Goal: Task Accomplishment & Management: Manage account settings

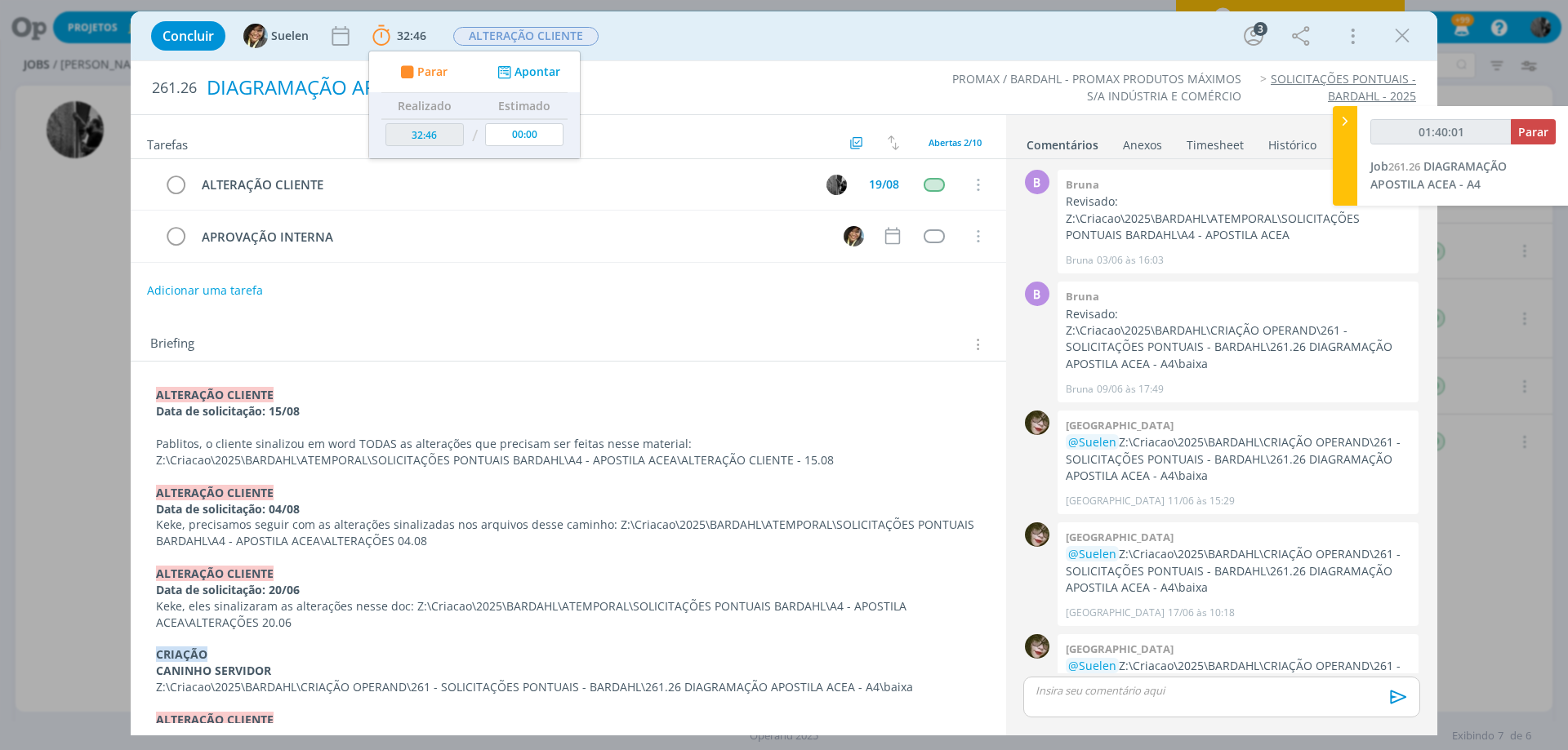
scroll to position [181, 0]
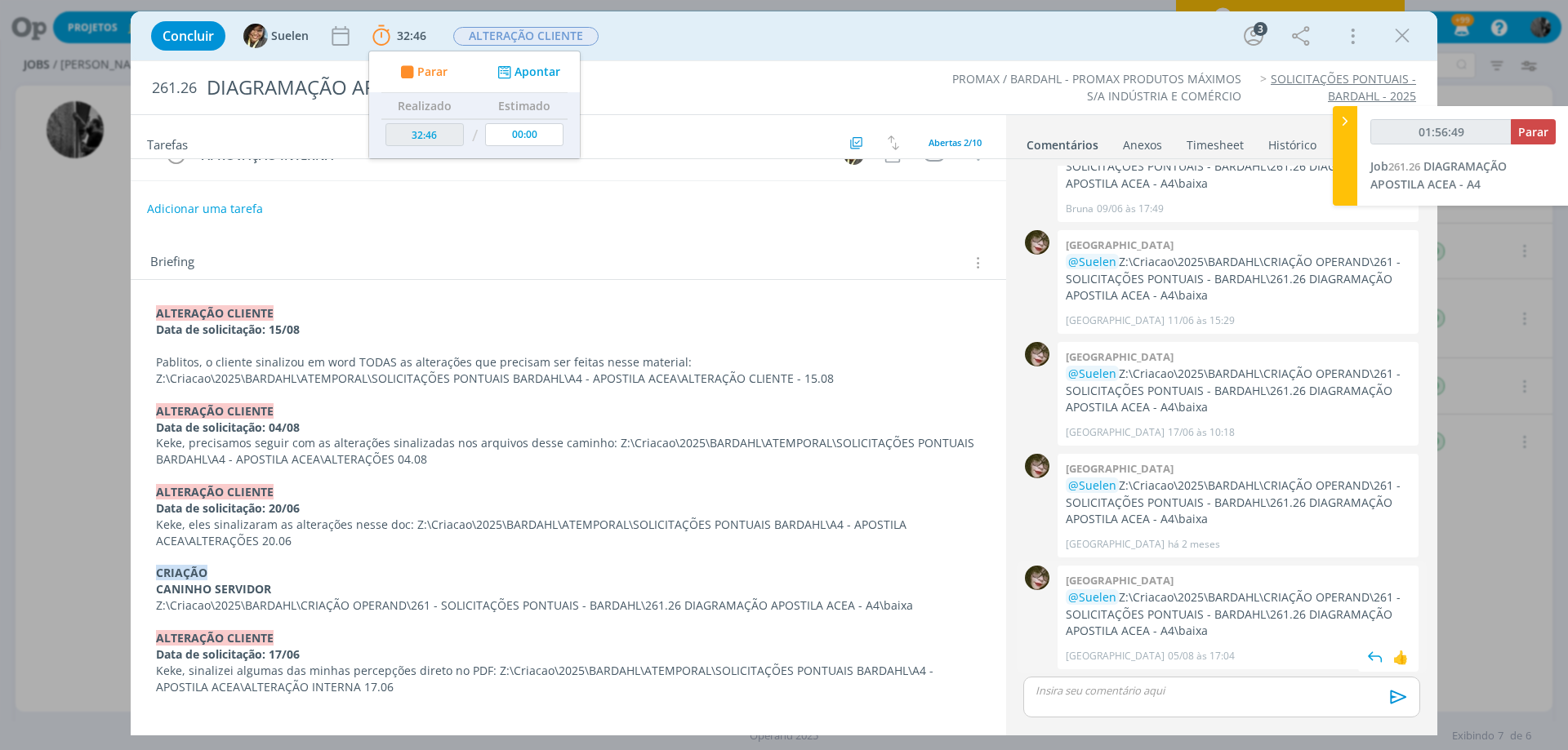
type input "01:56:51"
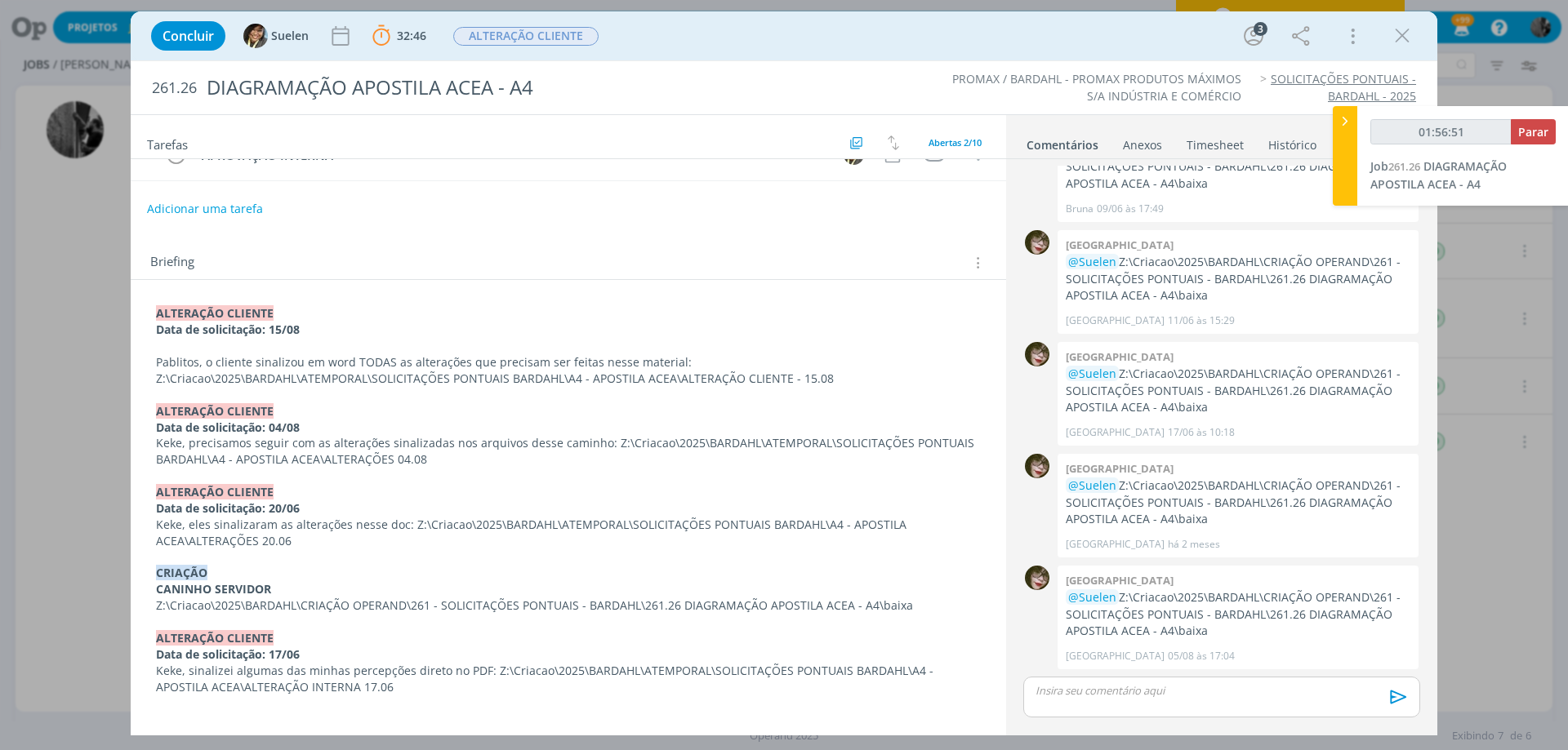
click at [1134, 686] on p "dialog" at bounding box center [1222, 691] width 370 height 15
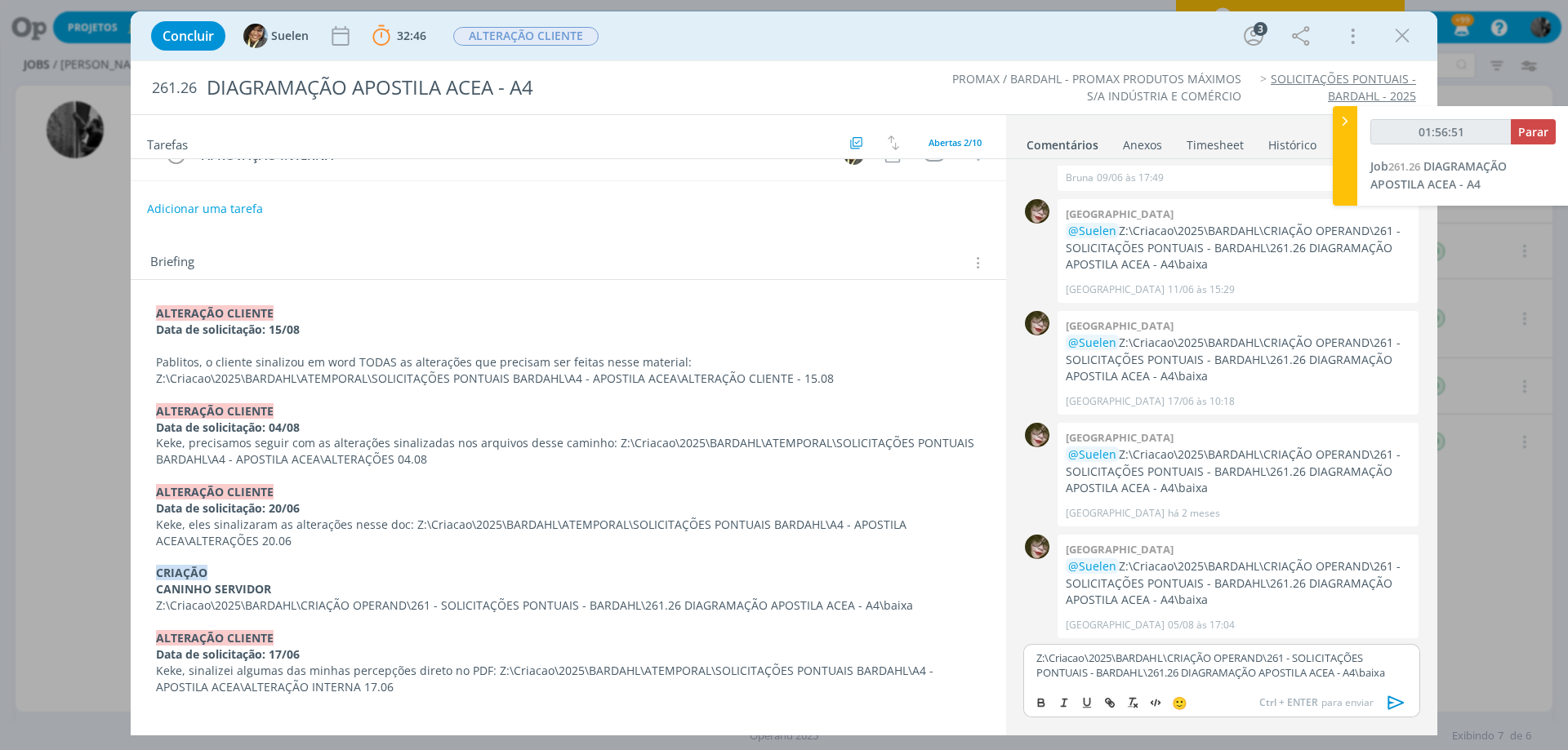
scroll to position [213, 0]
click at [1413, 686] on li "Suelen" at bounding box center [1419, 697] width 91 height 30
click at [1403, 706] on icon "dialog" at bounding box center [1397, 703] width 24 height 24
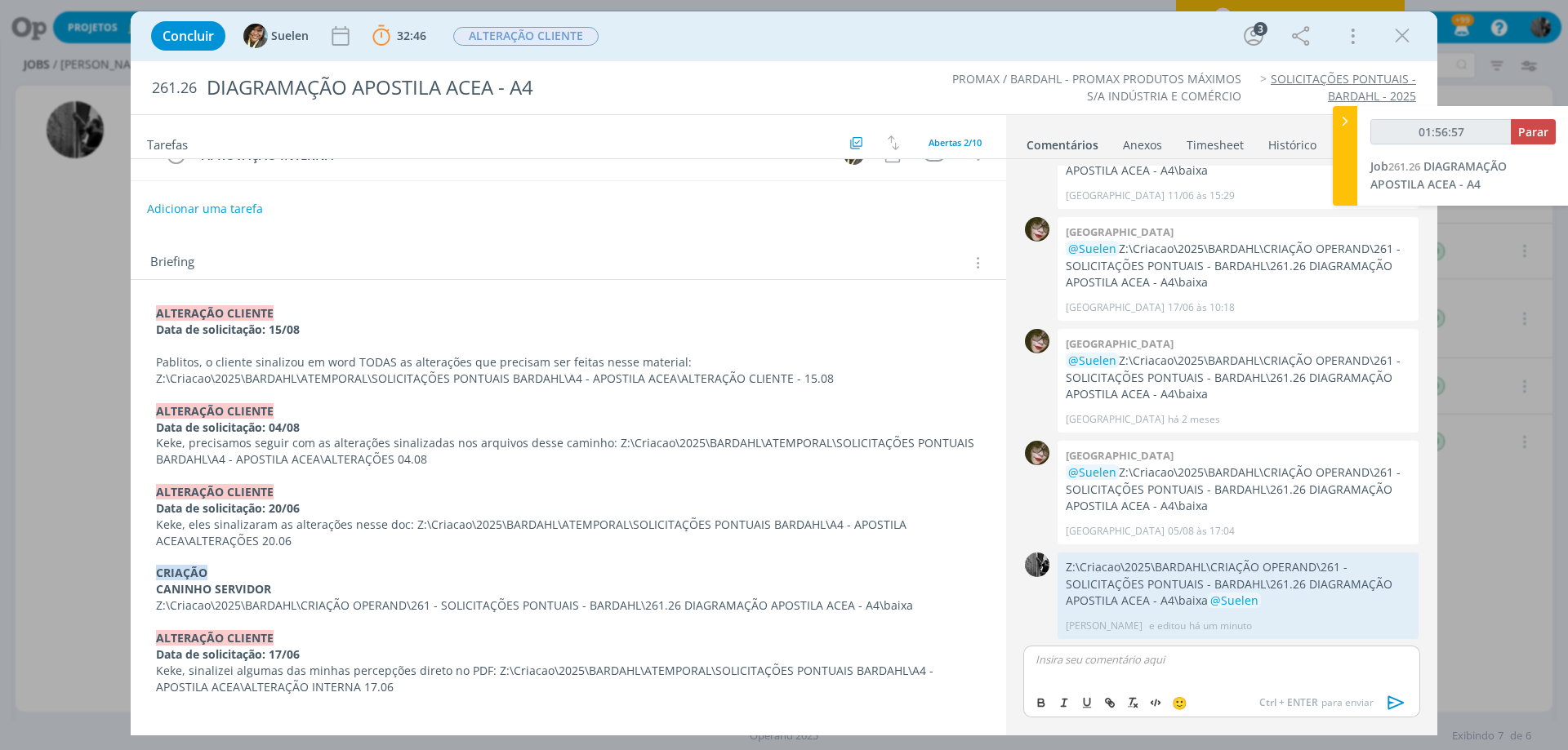
scroll to position [306, 0]
click at [1544, 121] on button "Parar" at bounding box center [1533, 131] width 45 height 25
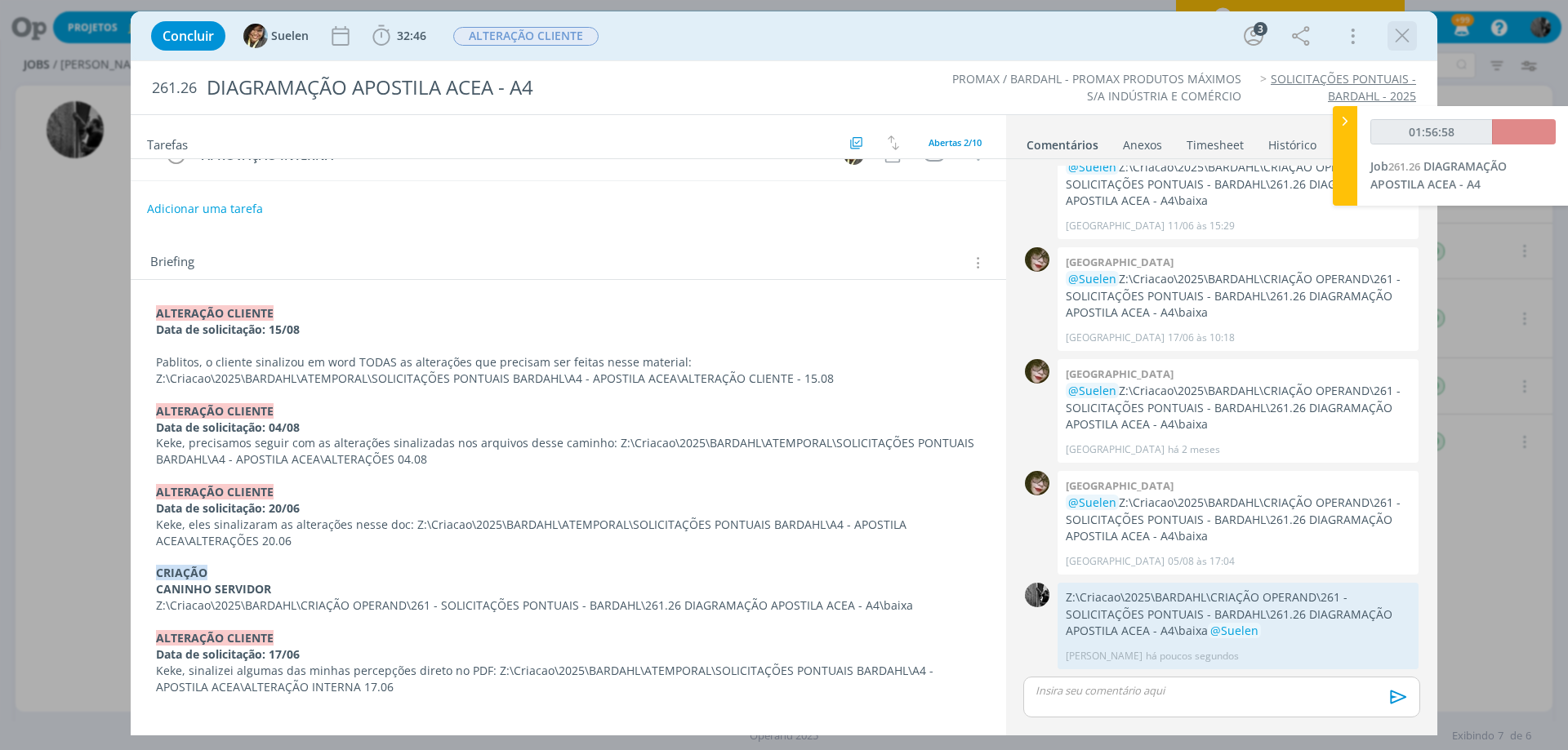
type input "01:58:00"
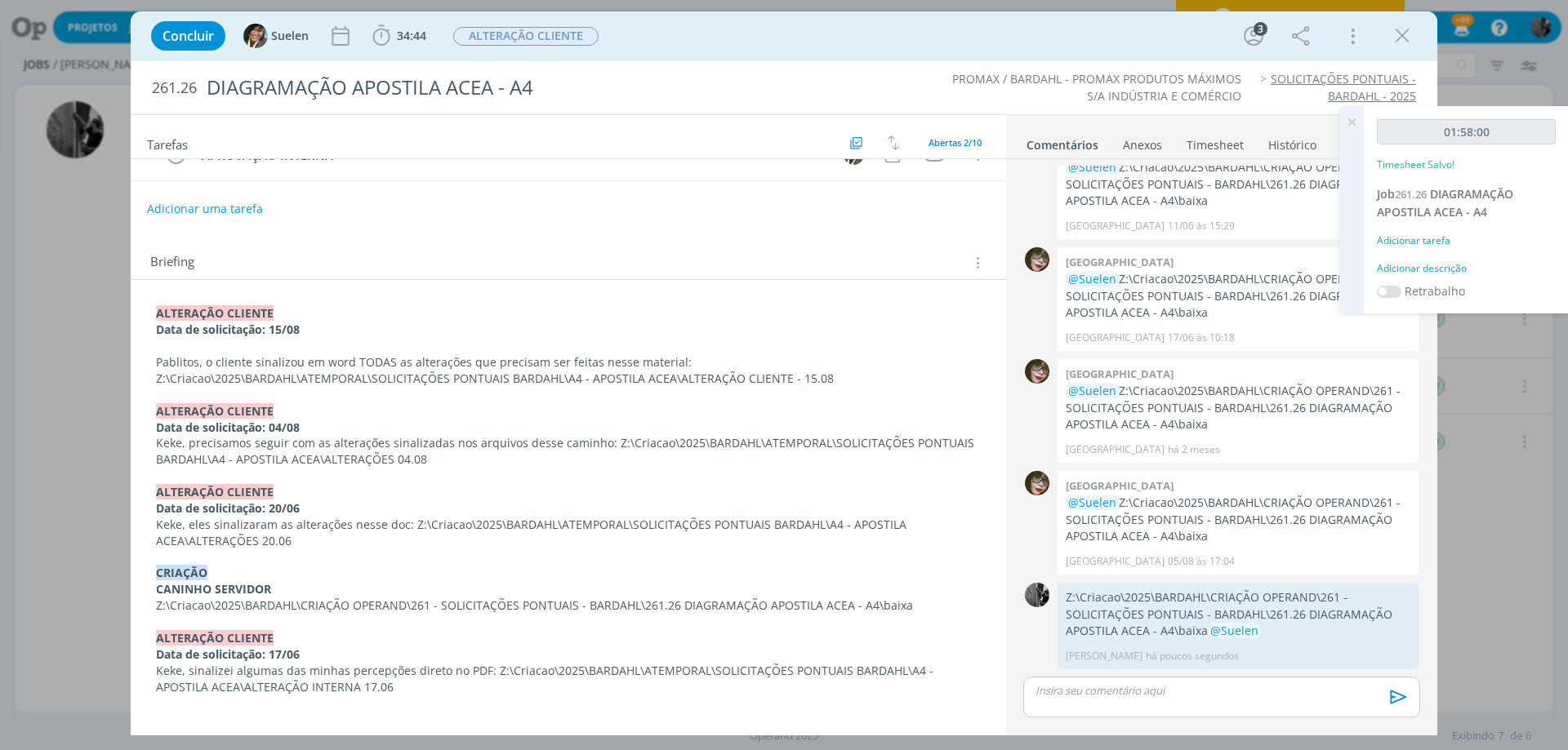
scroll to position [0, 0]
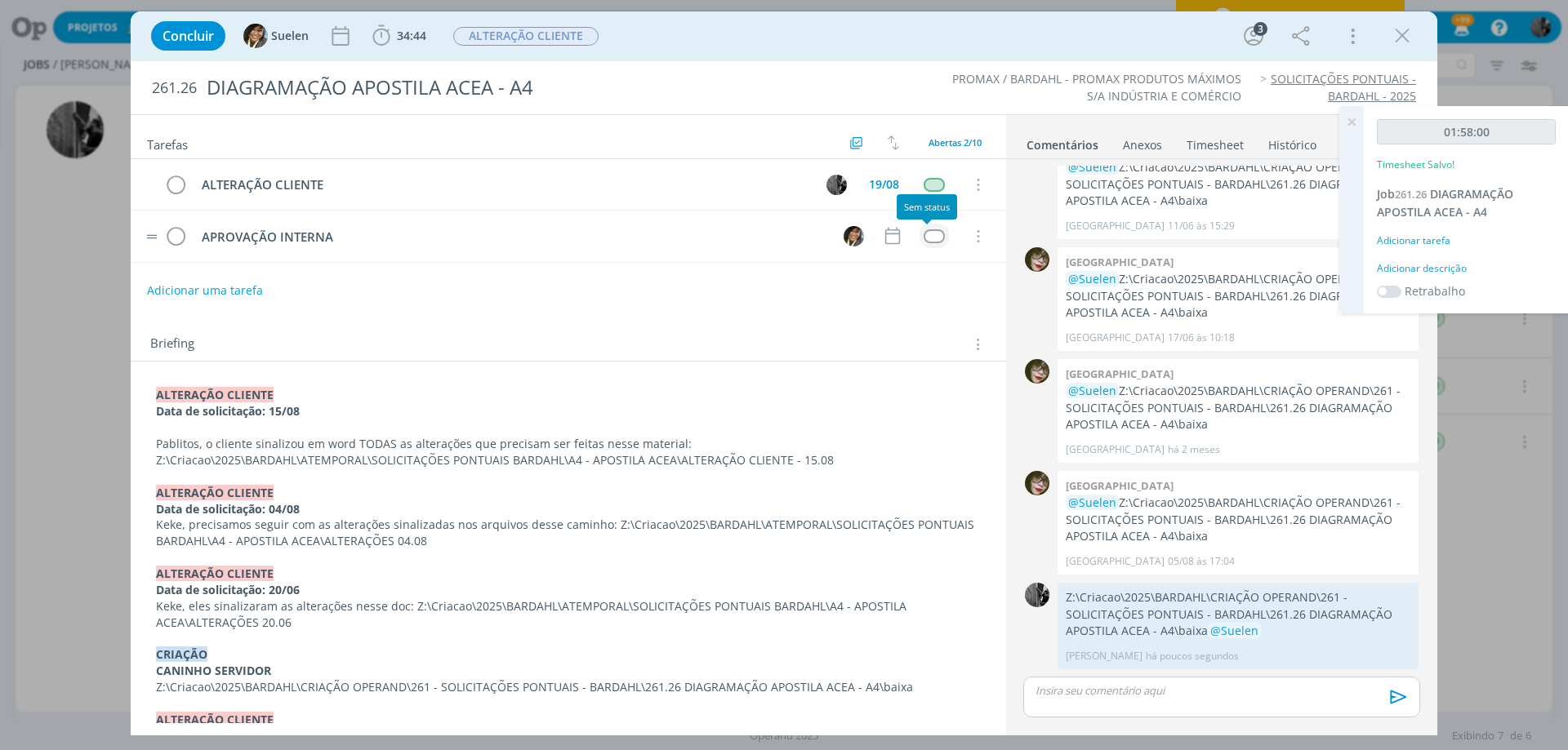
click at [937, 243] on td "dialog" at bounding box center [935, 236] width 30 height 24
click at [933, 235] on div "dialog" at bounding box center [934, 236] width 20 height 14
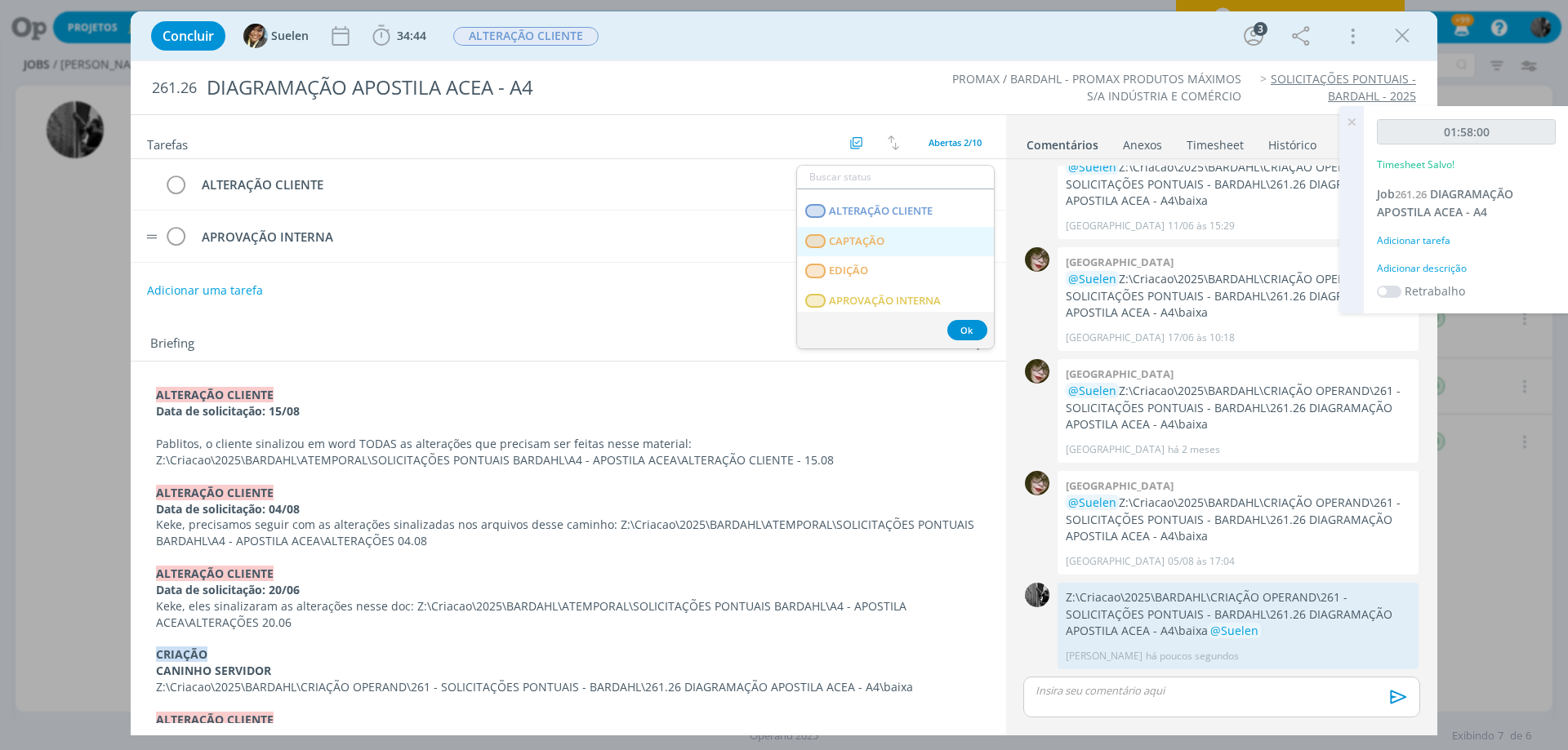
scroll to position [171, 0]
click at [904, 299] on span "APROVAÇÃO INTERNA" at bounding box center [884, 302] width 112 height 13
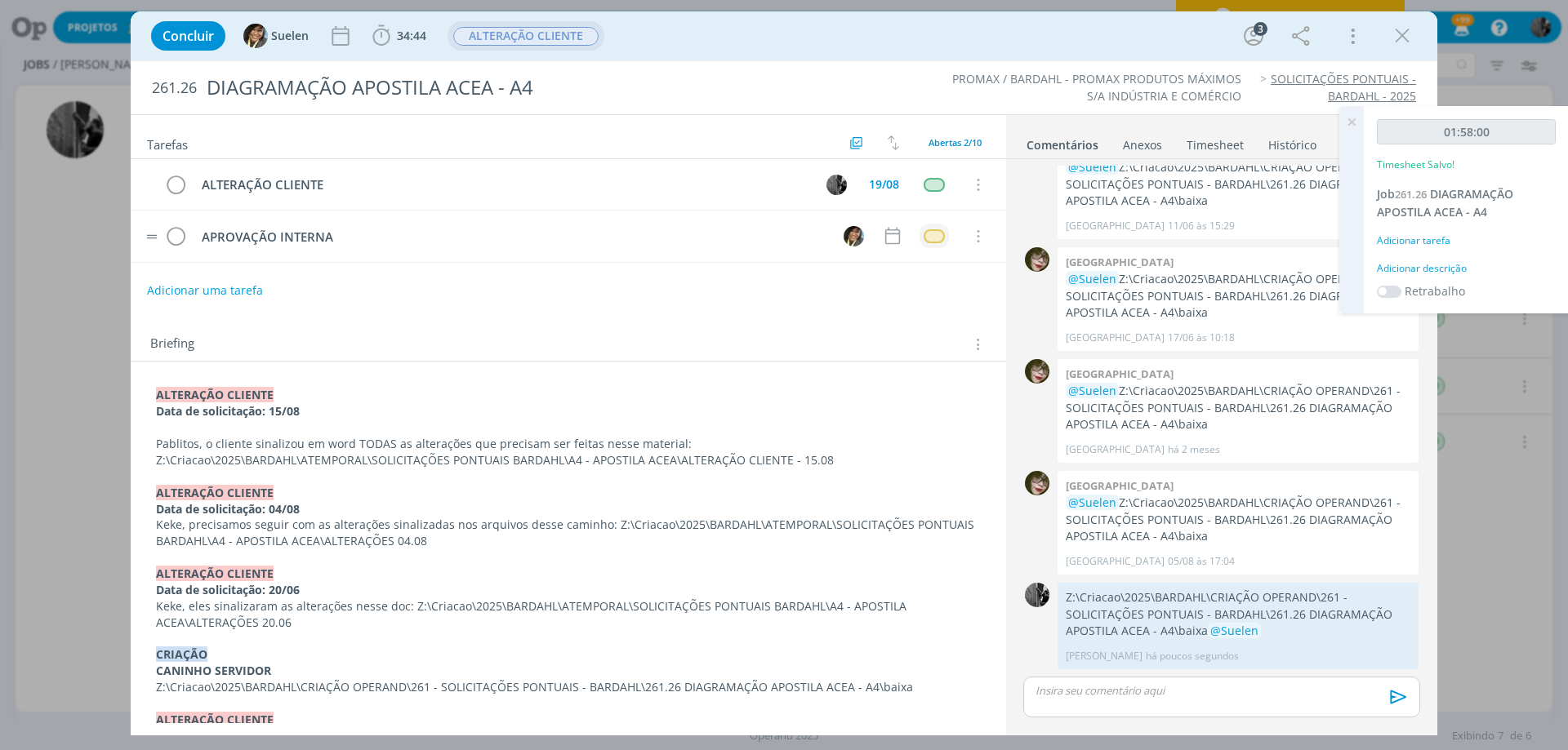
click at [465, 32] on span "ALTERAÇÃO CLIENTE" at bounding box center [525, 36] width 145 height 19
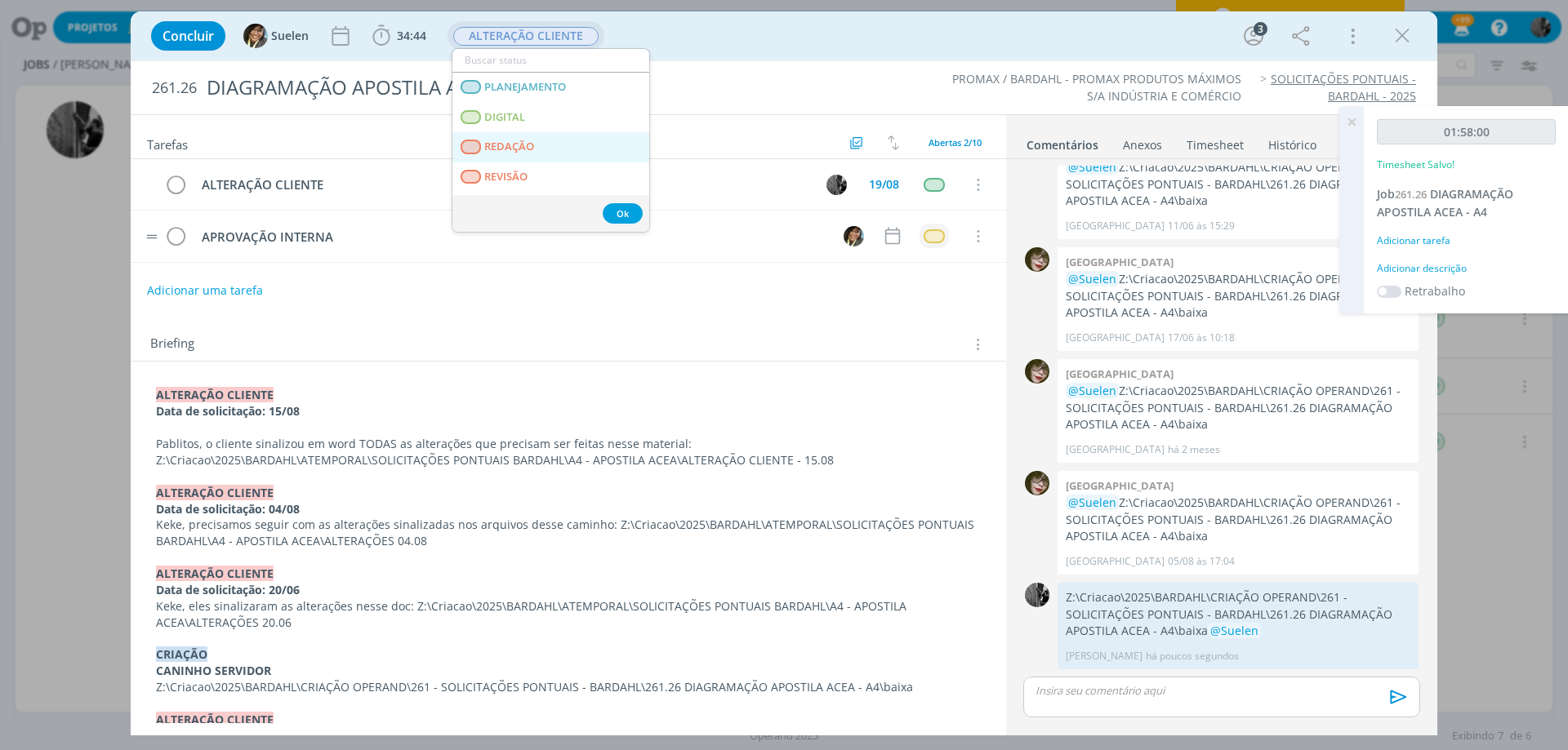
scroll to position [163, 0]
click at [531, 154] on INTERNA "APROVAÇÃO INTERNA" at bounding box center [551, 163] width 197 height 31
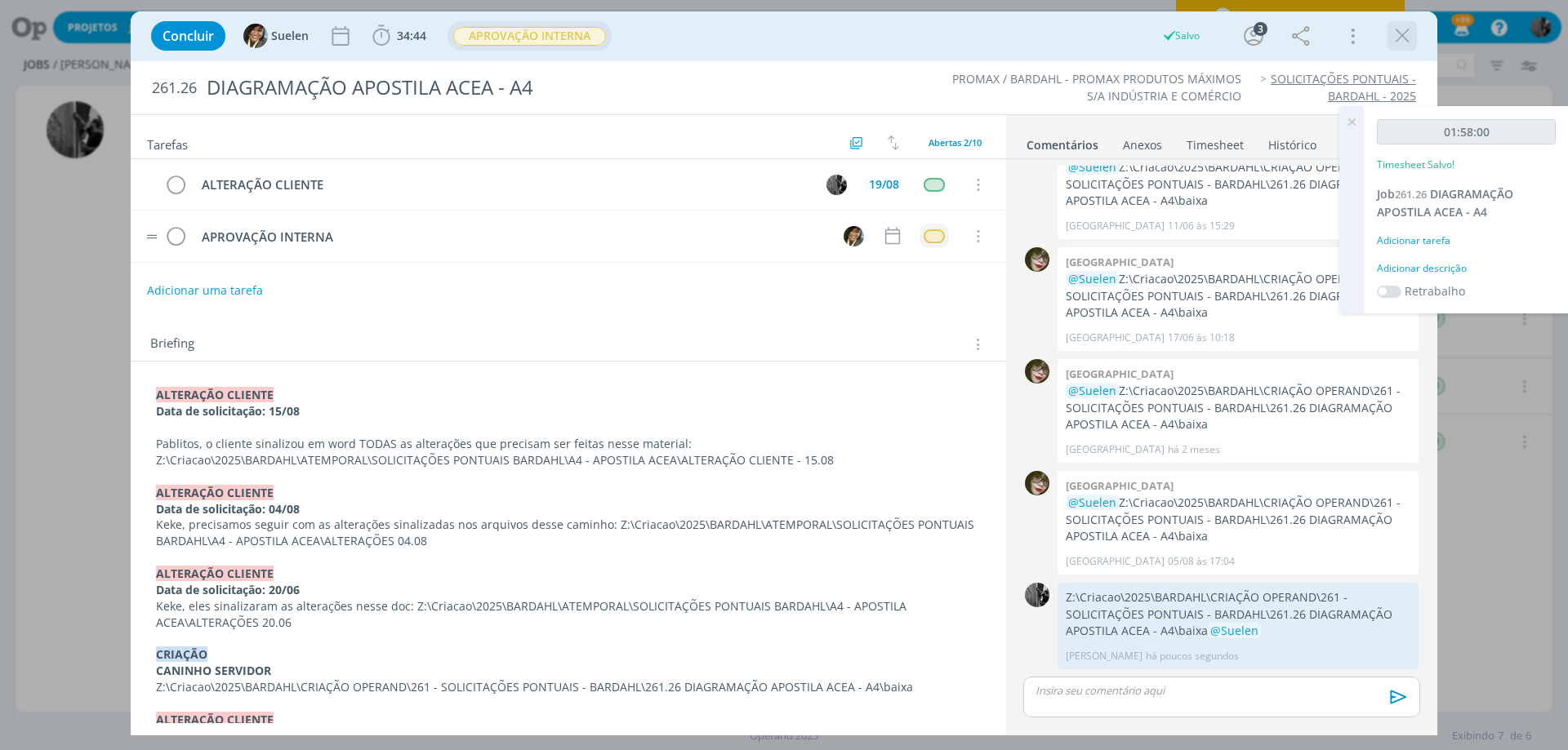
click at [1401, 30] on icon "dialog" at bounding box center [1402, 36] width 24 height 24
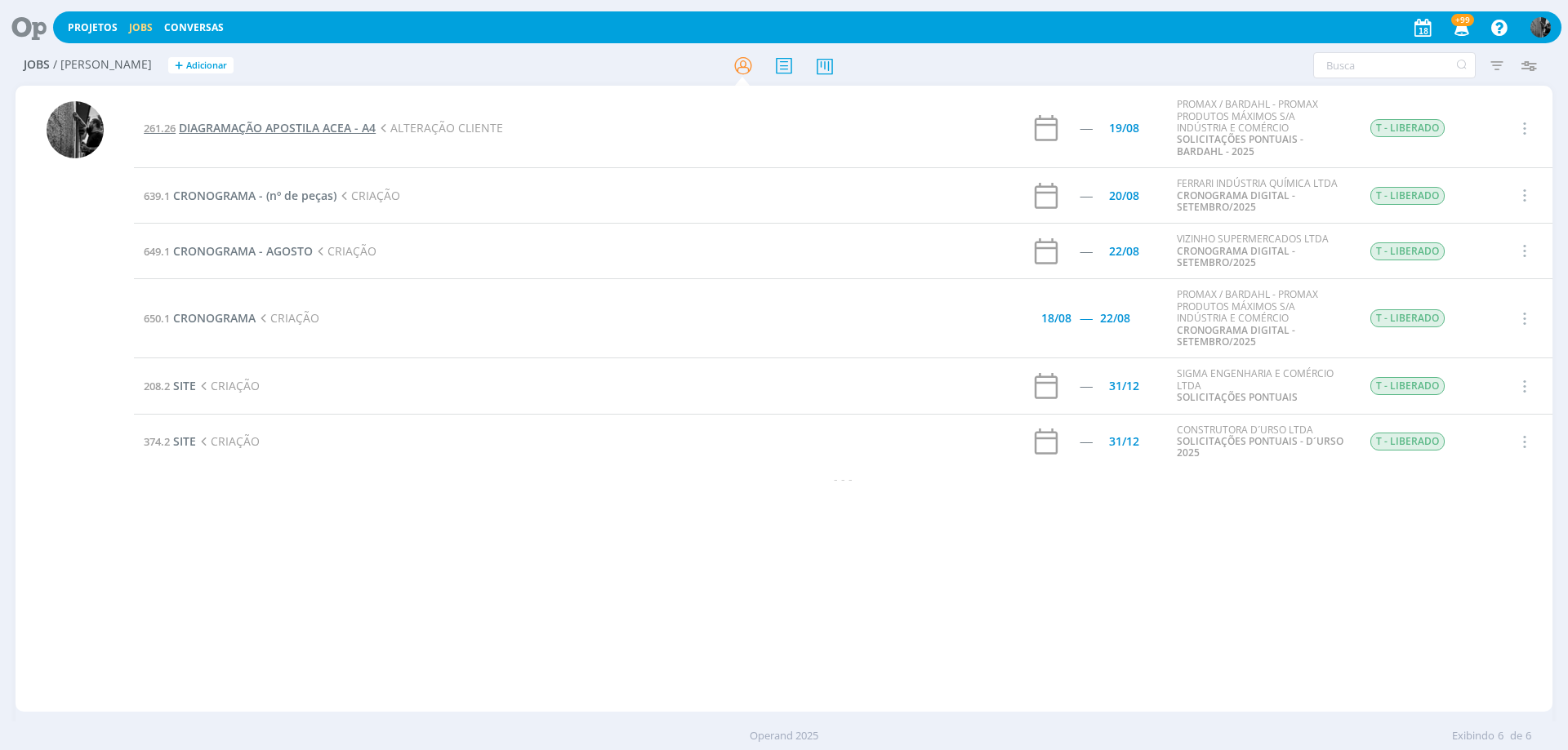
click at [293, 126] on span "DIAGRAMAÇÃO APOSTILA ACEA - A4" at bounding box center [277, 128] width 197 height 16
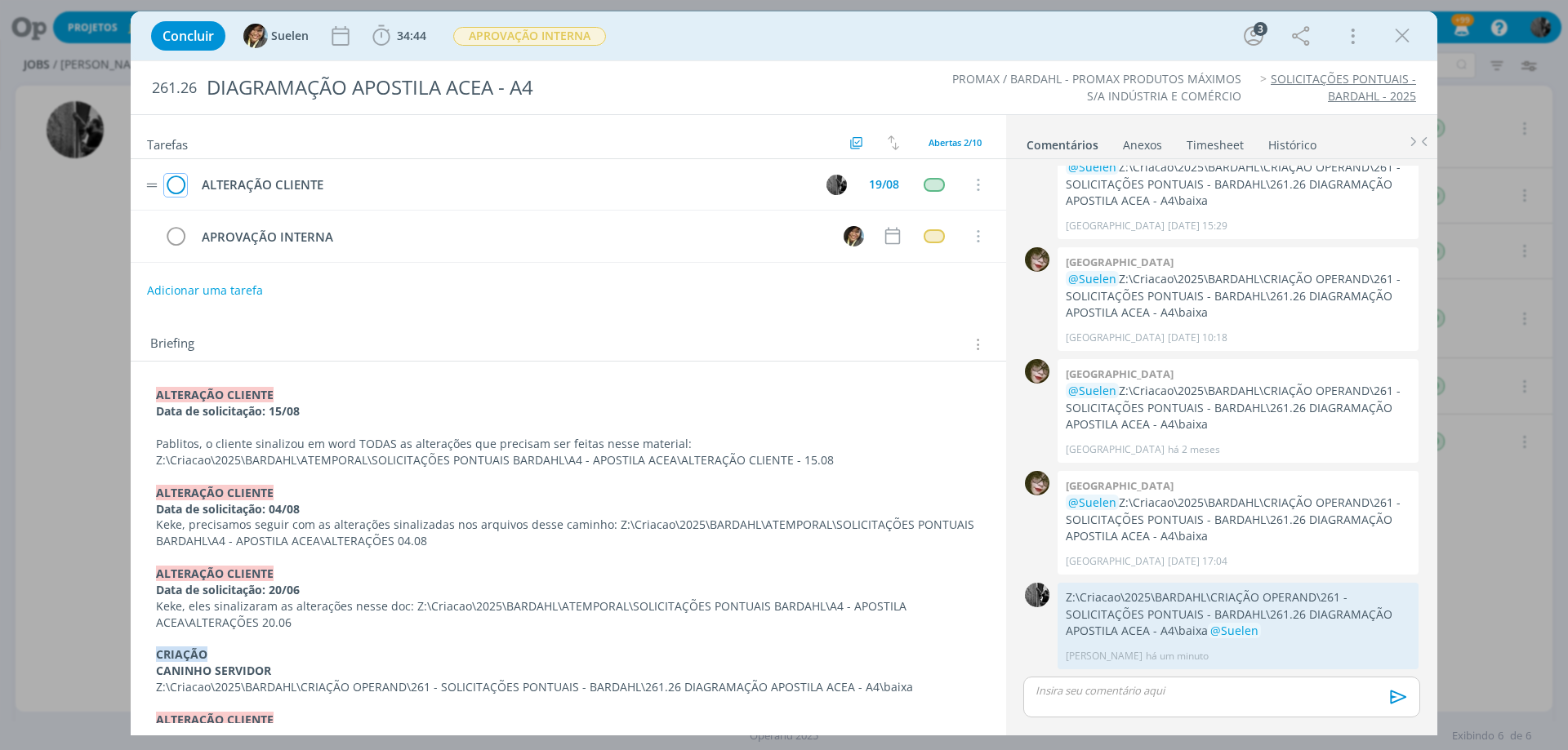
click at [168, 176] on icon "dialog" at bounding box center [175, 185] width 23 height 24
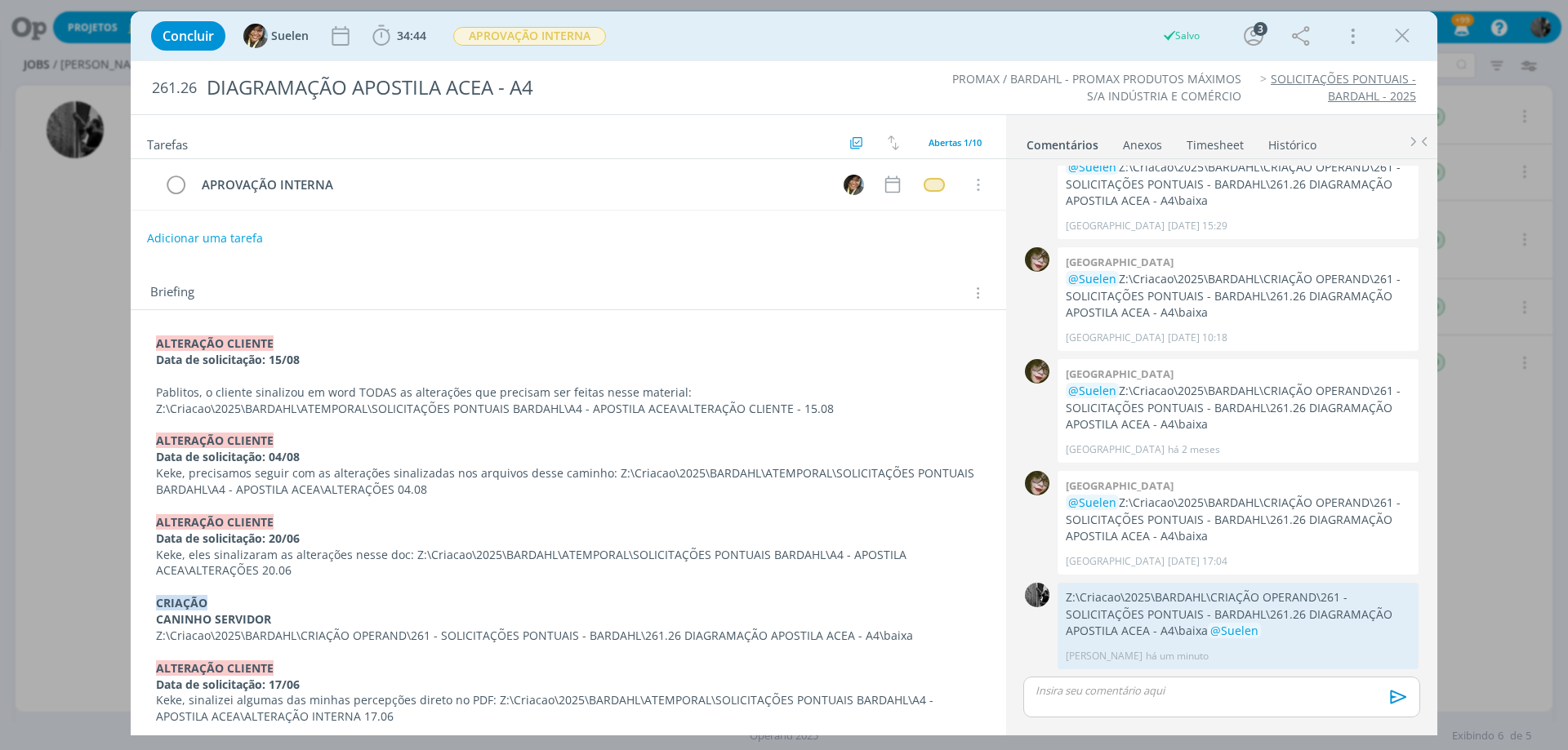
click at [1424, 28] on div "Concluir Suelen 34:44 Iniciar Apontar Data * [DATE] Horas * 00:00 Tarefa Seleci…" at bounding box center [784, 36] width 1283 height 39
drag, startPoint x: 1395, startPoint y: 38, endPoint x: 1280, endPoint y: 0, distance: 121.1
click at [1395, 39] on icon "dialog" at bounding box center [1402, 36] width 24 height 24
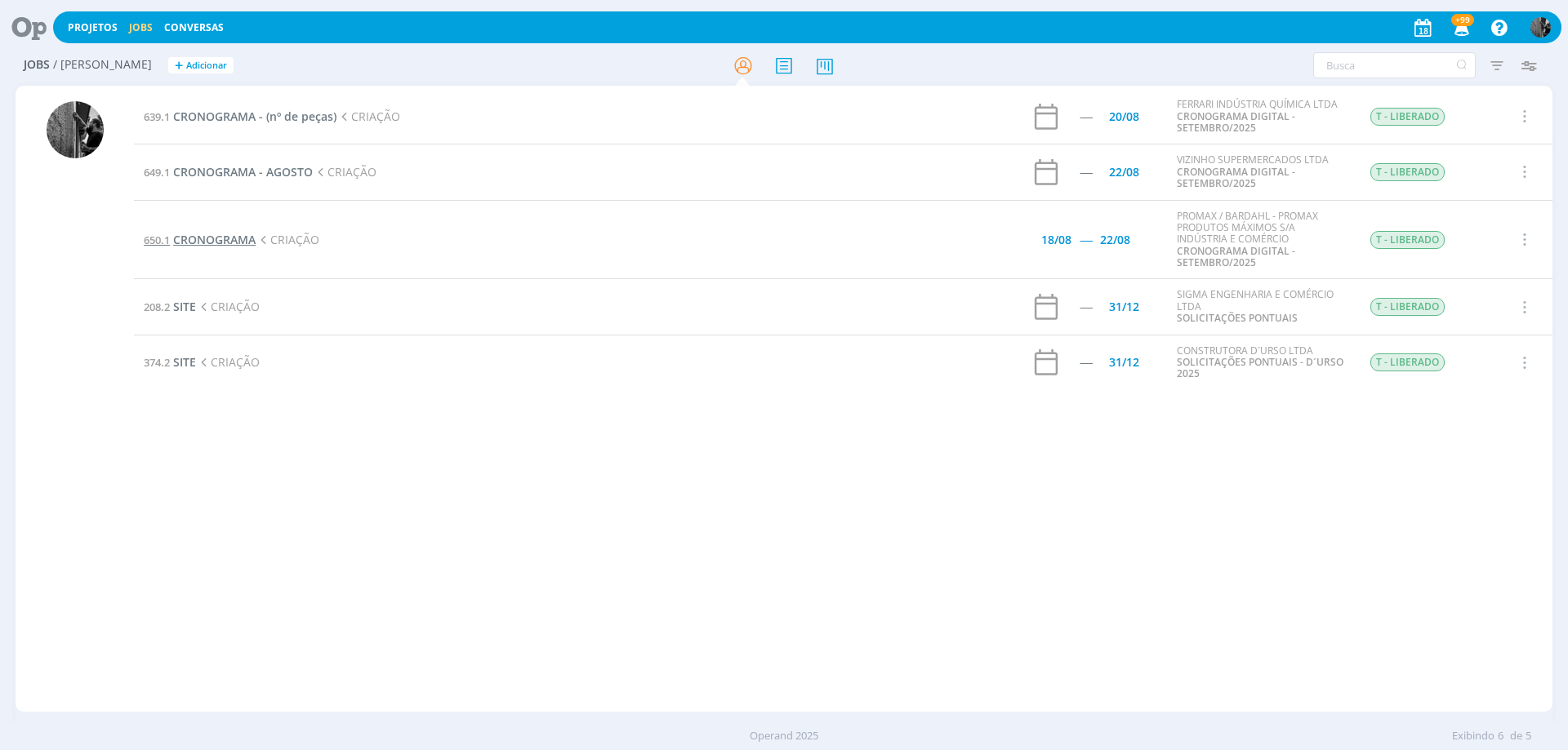
click at [191, 240] on span "CRONOGRAMA" at bounding box center [214, 239] width 82 height 16
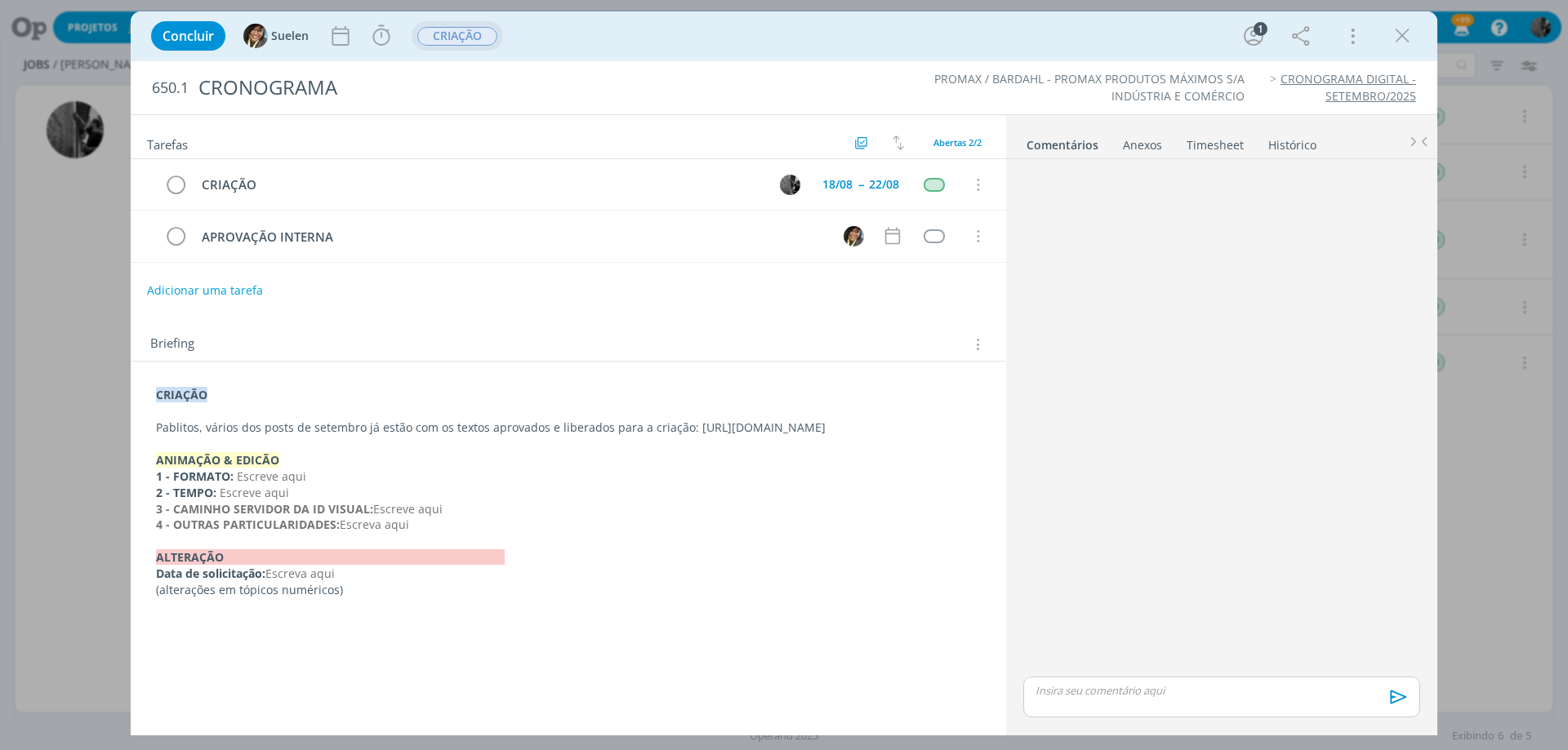
click at [441, 32] on span "CRIAÇÃO" at bounding box center [458, 36] width 80 height 19
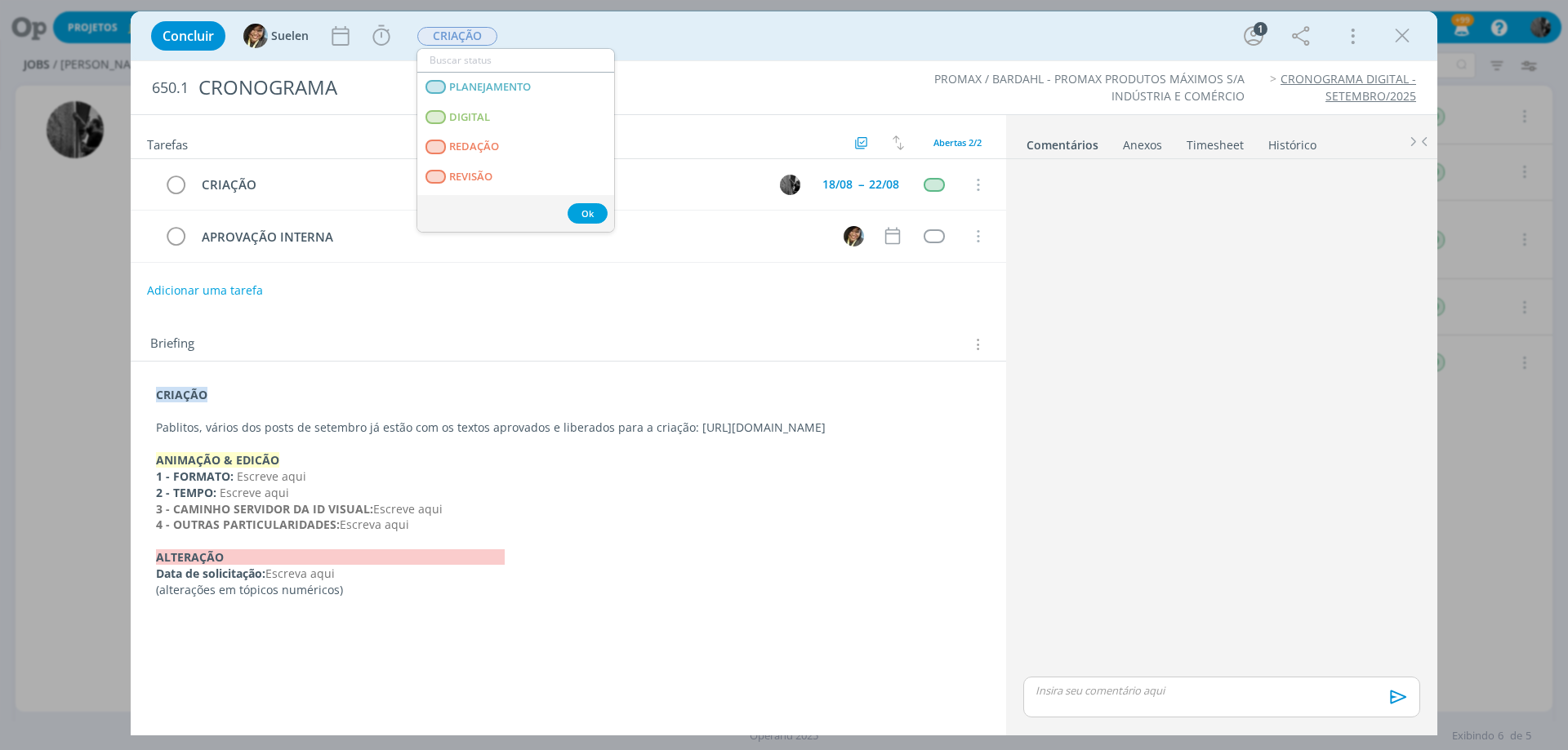
drag, startPoint x: 470, startPoint y: 31, endPoint x: 581, endPoint y: 4, distance: 114.2
click at [581, 4] on div "Concluir Suelen Iniciar Apontar Data * [DATE] Horas * 00:00 Tarefa Selecione a …" at bounding box center [784, 375] width 1568 height 750
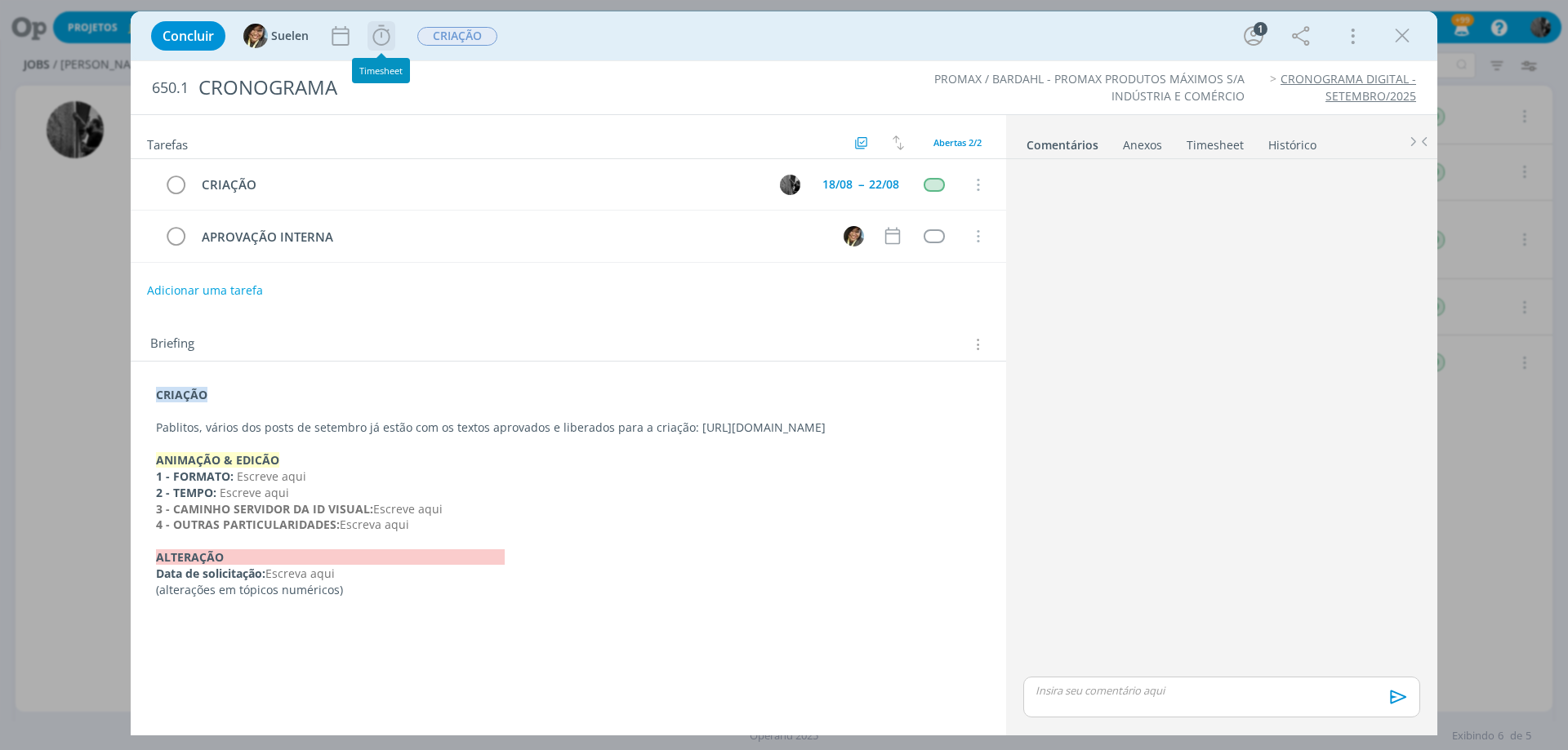
click at [391, 31] on icon "dialog" at bounding box center [382, 36] width 24 height 24
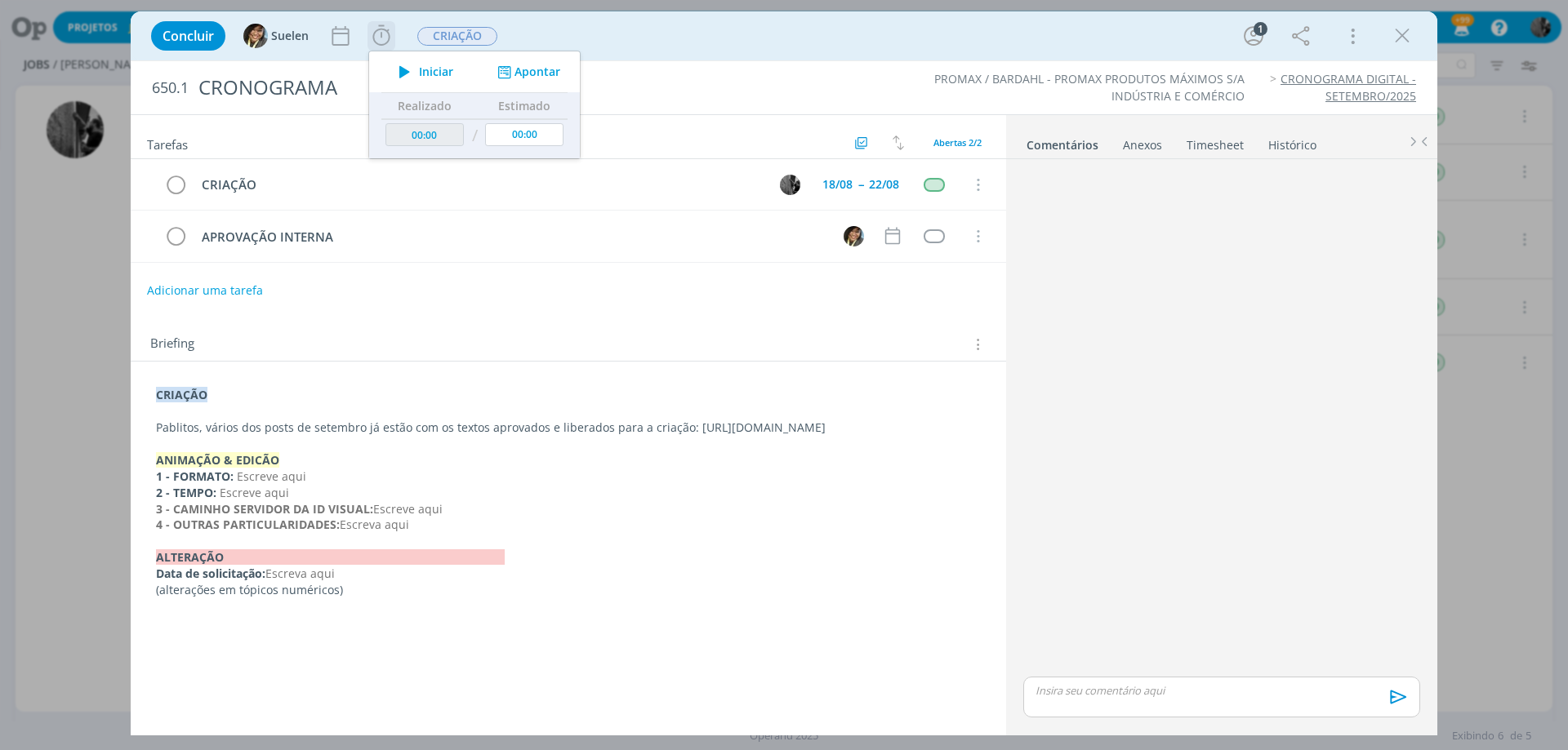
click at [433, 71] on span "Iniciar" at bounding box center [435, 71] width 34 height 11
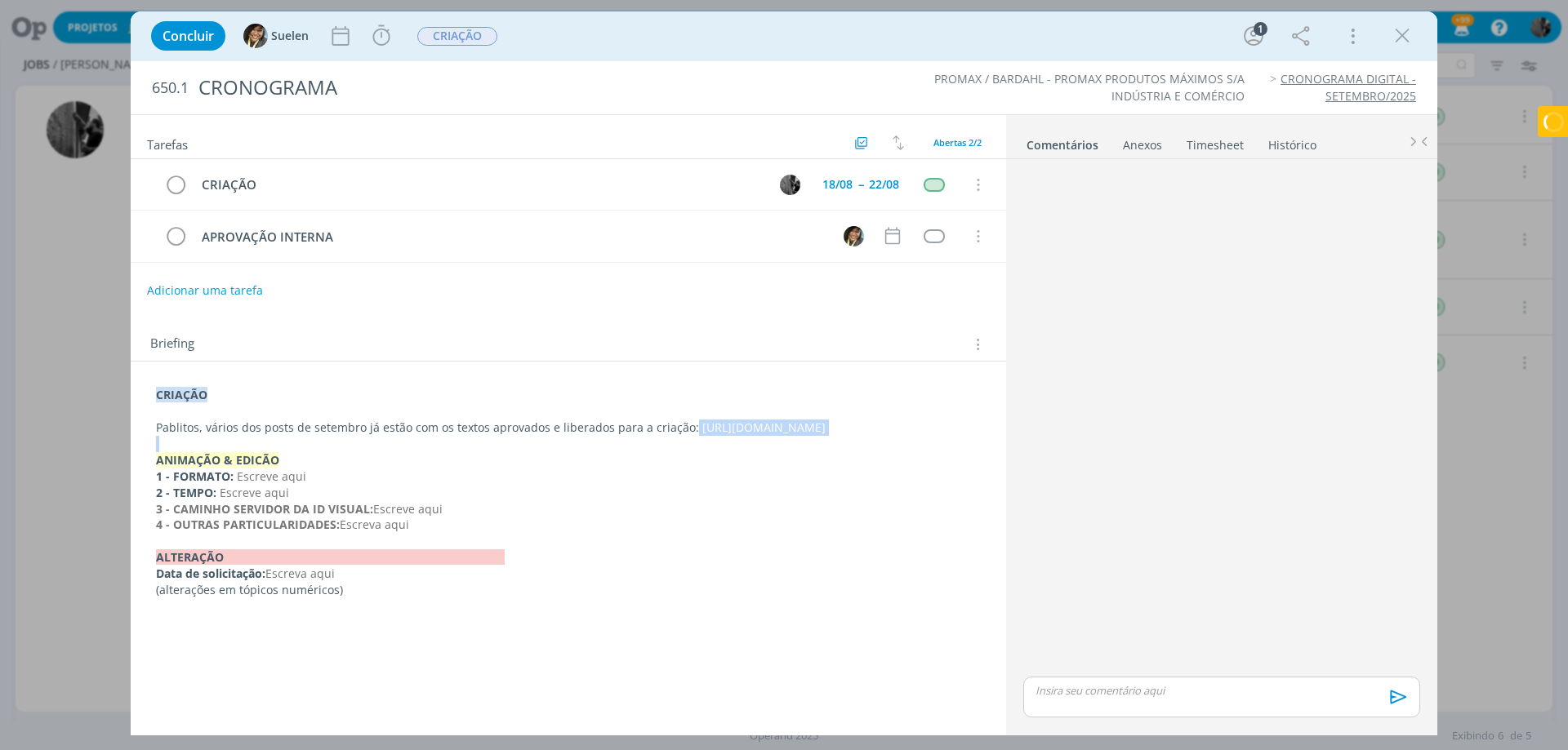
drag, startPoint x: 686, startPoint y: 424, endPoint x: 314, endPoint y: 453, distance: 373.1
click at [314, 453] on div "CRIAÇÃO Pablitos, vários dos posts de setembro já estão com os textos aprovados…" at bounding box center [568, 493] width 849 height 222
copy p "[URL][DOMAIN_NAME]"
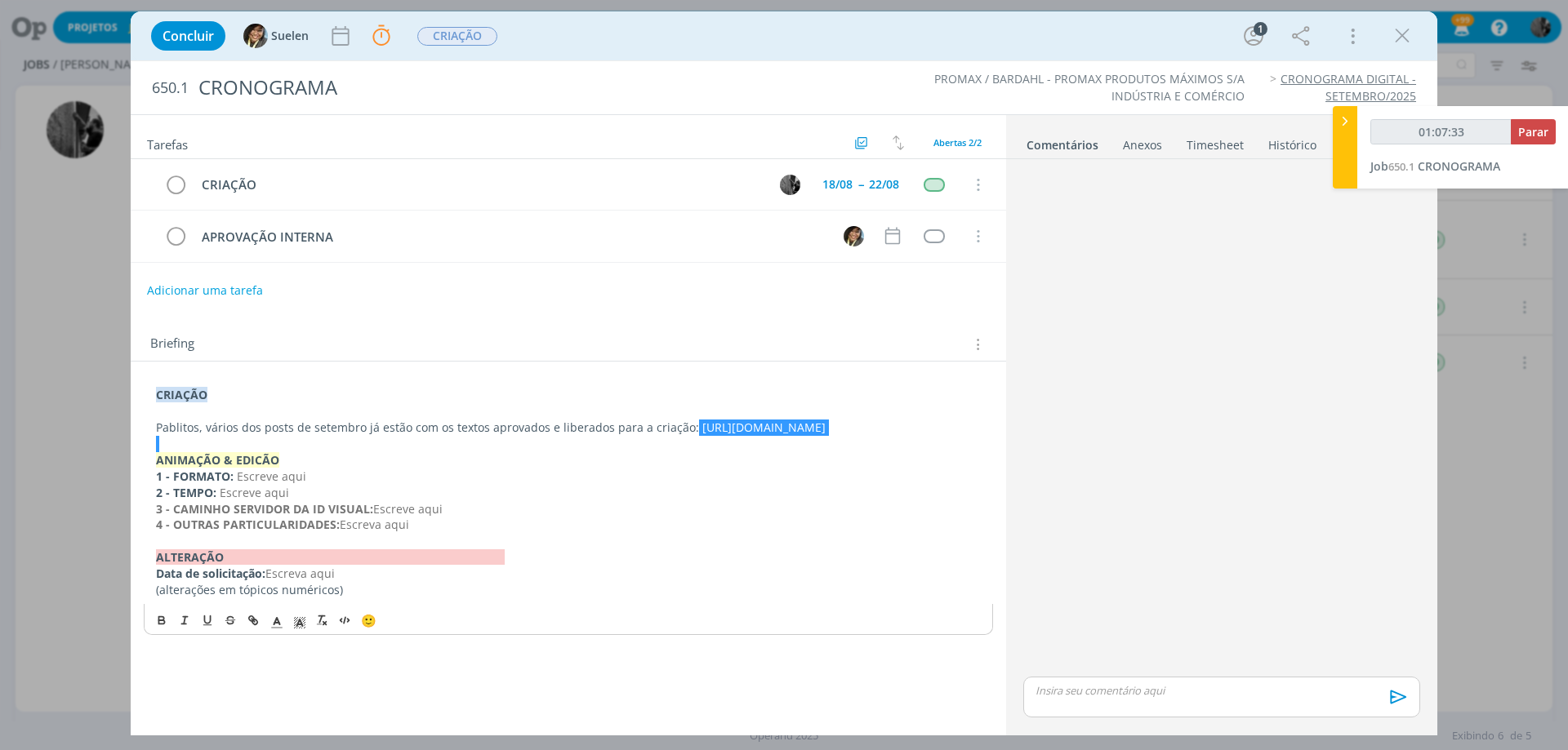
type input "01:08:33"
